Goal: Book appointment/travel/reservation

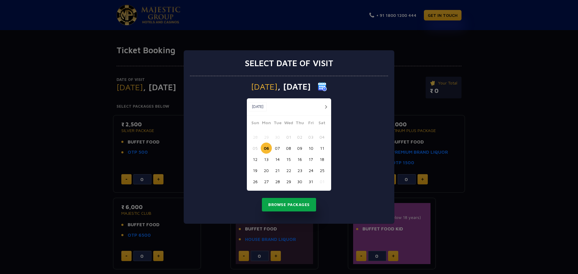
click at [285, 210] on button "Browse Packages" at bounding box center [289, 205] width 54 height 14
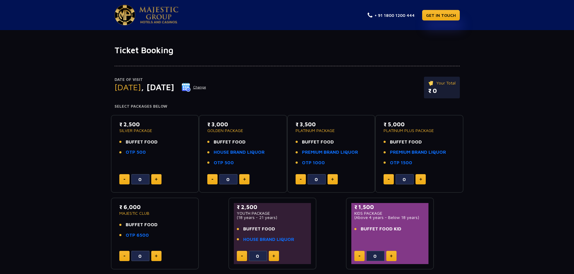
click at [206, 83] on button "Change" at bounding box center [193, 87] width 25 height 10
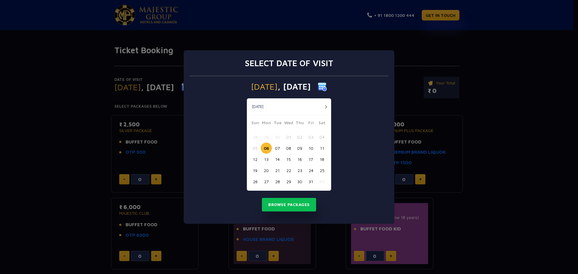
click at [325, 148] on button "11" at bounding box center [321, 148] width 11 height 11
click at [281, 203] on button "Browse Packages" at bounding box center [289, 205] width 54 height 14
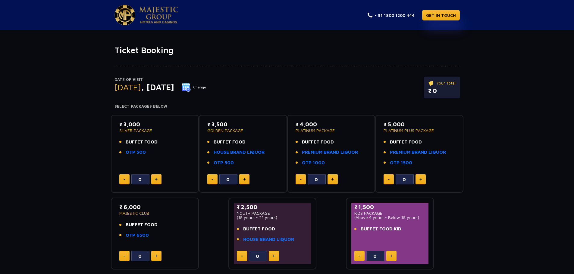
click at [191, 88] on img at bounding box center [186, 87] width 9 height 9
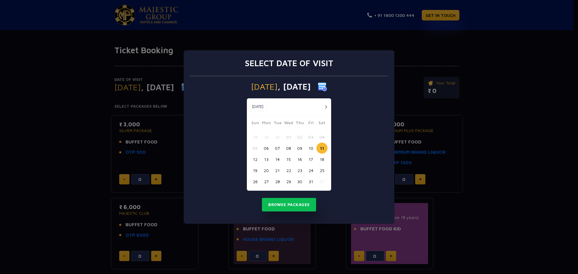
click at [257, 161] on button "12" at bounding box center [255, 159] width 11 height 11
click at [288, 202] on button "Browse Packages" at bounding box center [289, 205] width 54 height 14
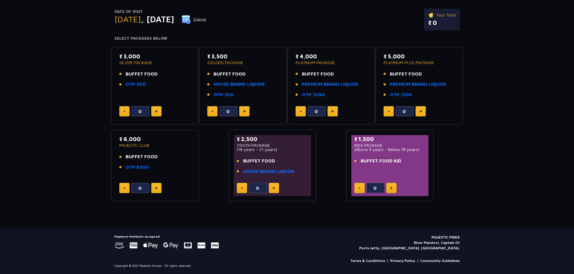
scroll to position [48, 0]
